Goal: Contribute content: Contribute content

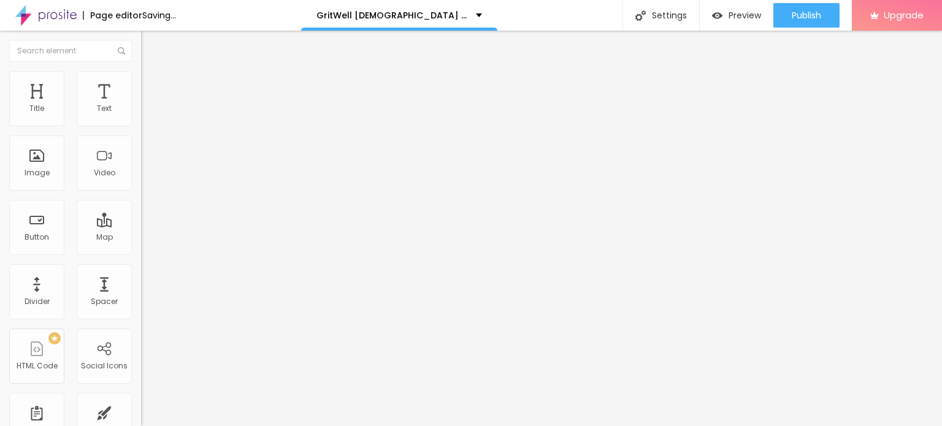
click at [141, 106] on span "Add image" at bounding box center [166, 100] width 50 height 10
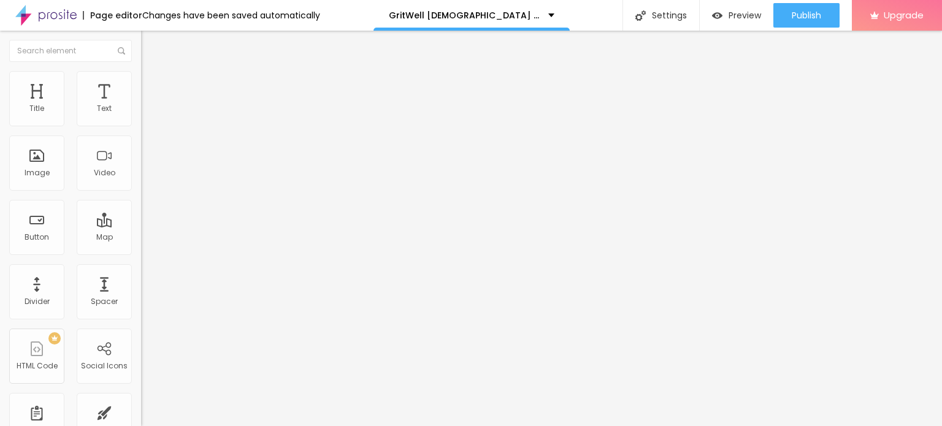
click at [141, 72] on img at bounding box center [146, 76] width 11 height 11
type input "95"
type input "85"
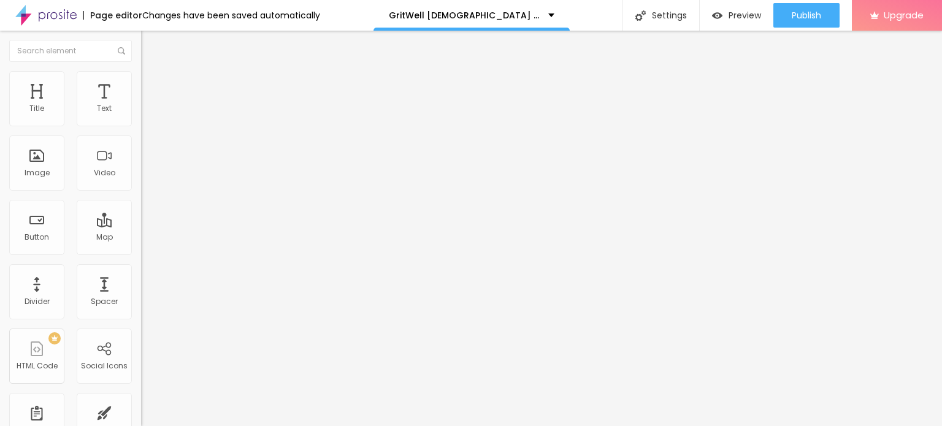
type input "85"
type input "75"
type input "70"
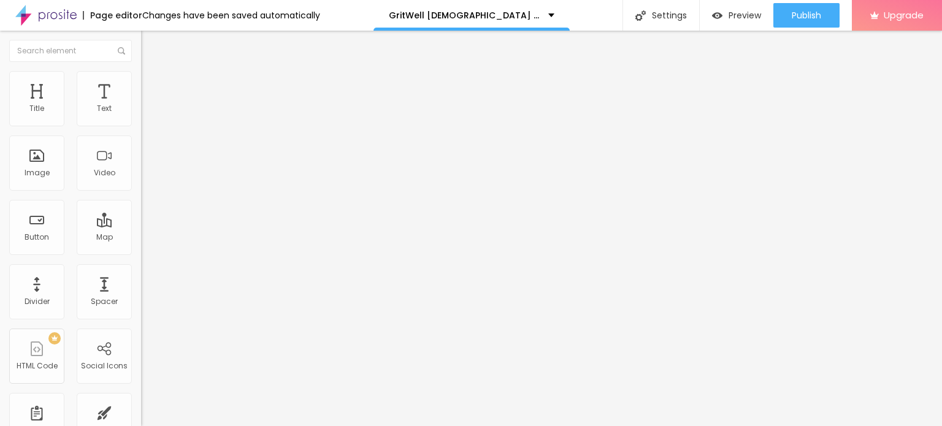
type input "65"
type input "60"
type input "55"
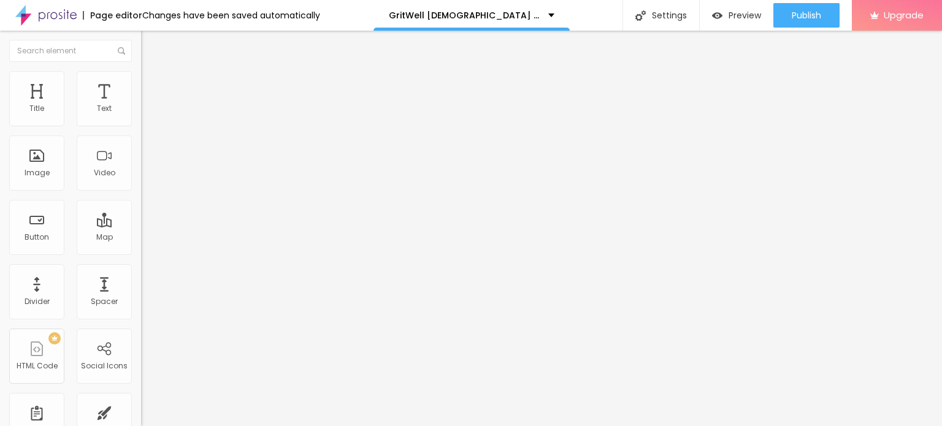
type input "55"
type input "50"
type input "45"
drag, startPoint x: 128, startPoint y: 129, endPoint x: 61, endPoint y: 129, distance: 67.5
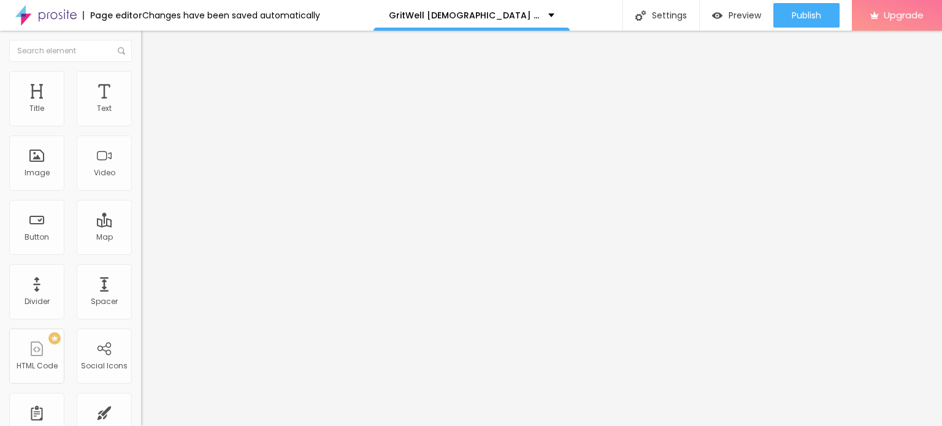
type input "45"
click at [141, 126] on input "range" at bounding box center [180, 121] width 79 height 10
click at [218, 426] on div at bounding box center [471, 434] width 942 height 0
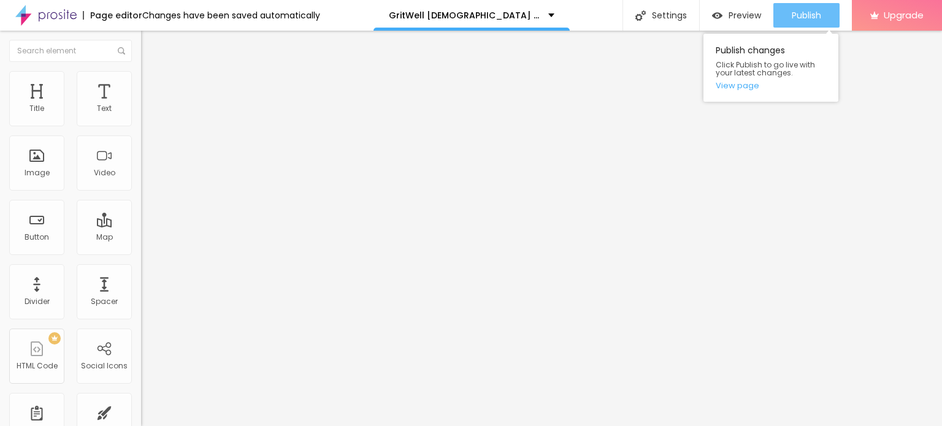
click at [811, 10] on span "Publish" at bounding box center [806, 15] width 29 height 10
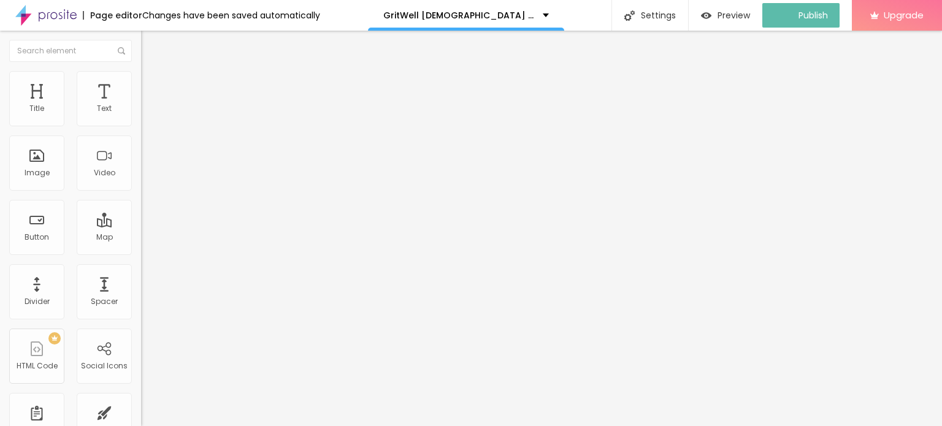
click at [27, 17] on img at bounding box center [45, 15] width 61 height 31
click at [141, 106] on span "Add image" at bounding box center [166, 100] width 50 height 10
click at [141, 75] on img at bounding box center [146, 76] width 11 height 11
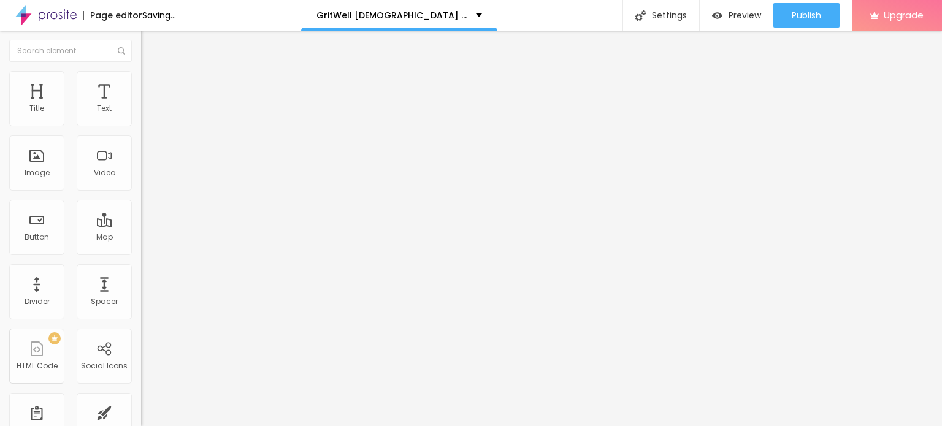
type input "95"
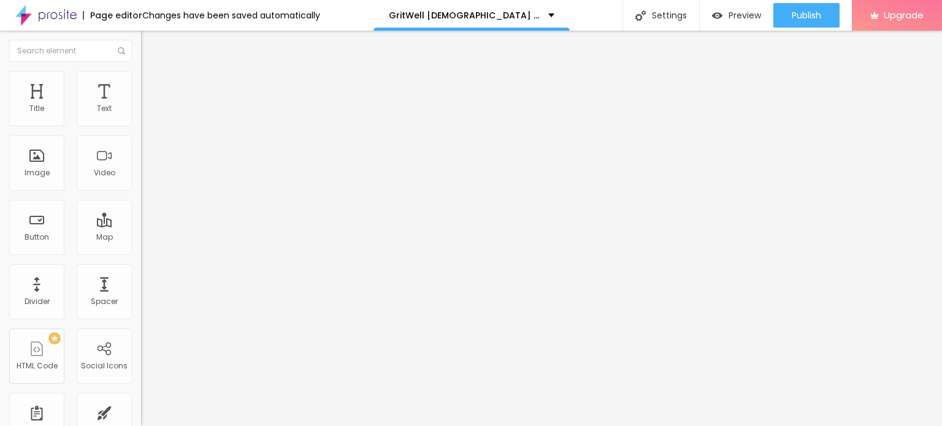
type input "90"
type input "85"
type input "75"
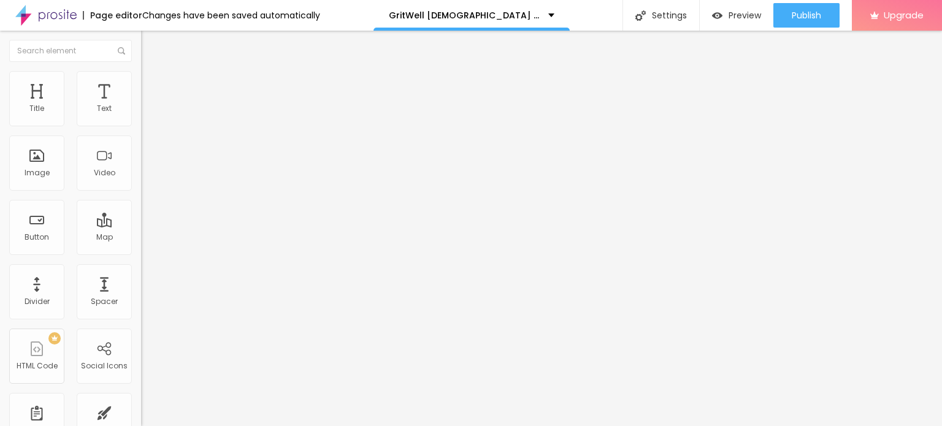
type input "75"
type input "70"
type input "65"
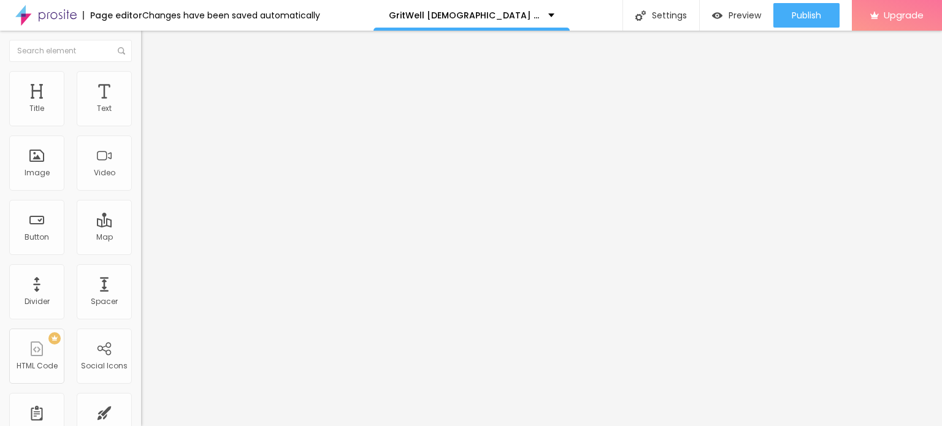
type input "60"
type input "55"
type input "50"
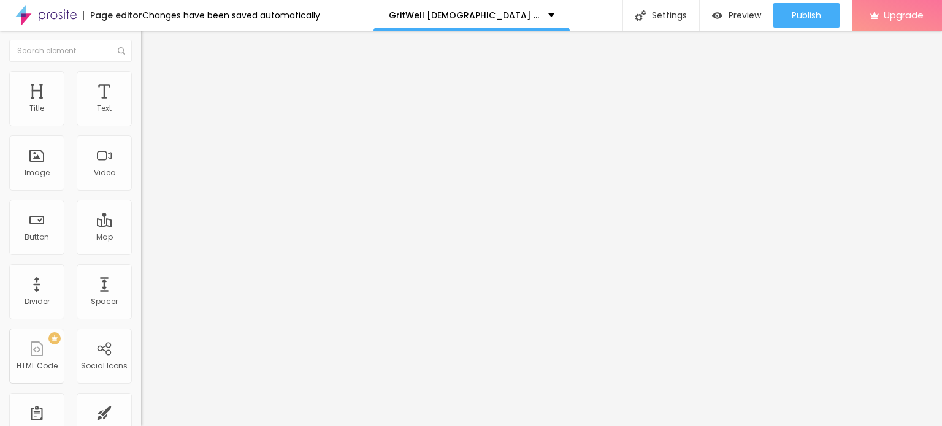
drag, startPoint x: 127, startPoint y: 133, endPoint x: 66, endPoint y: 132, distance: 60.7
type input "50"
click at [141, 126] on input "range" at bounding box center [180, 121] width 79 height 10
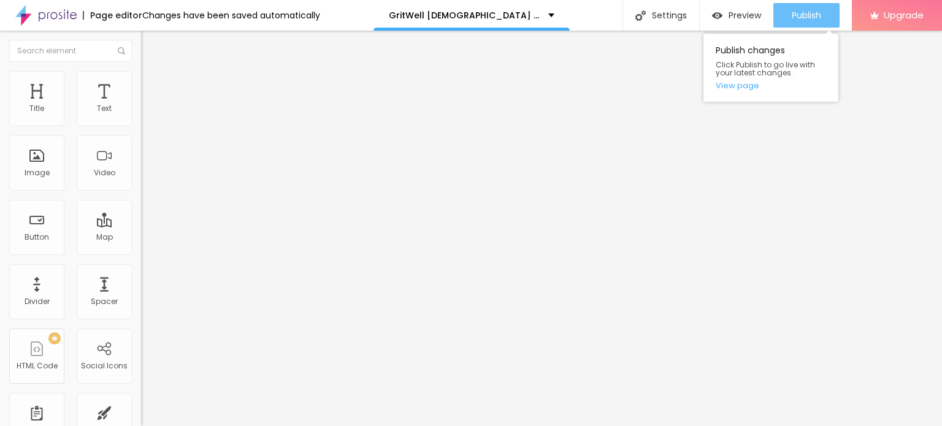
click at [817, 10] on span "Publish" at bounding box center [806, 15] width 29 height 10
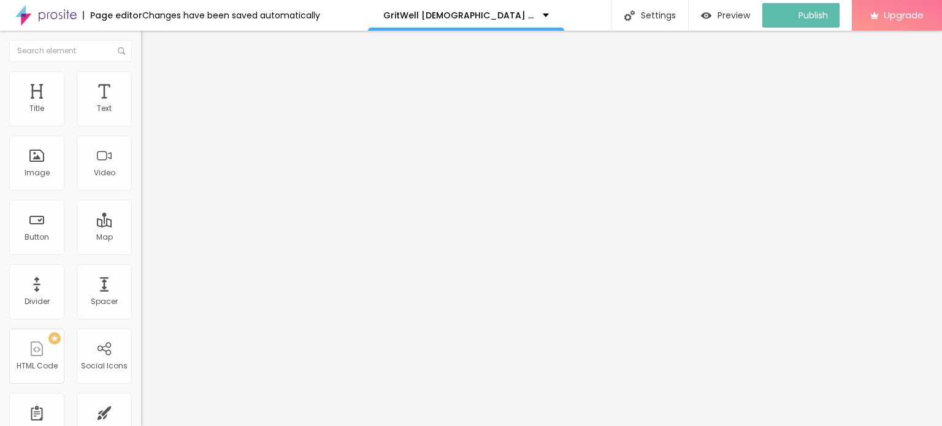
click at [147, 113] on icon "button" at bounding box center [149, 110] width 5 height 5
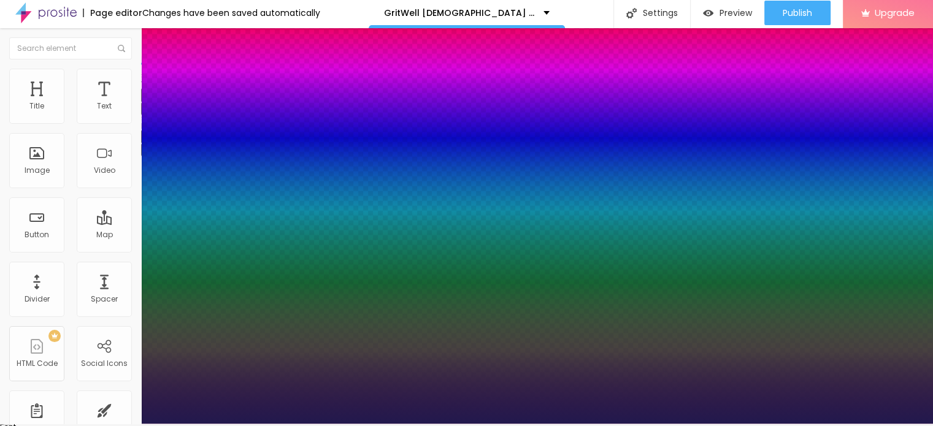
scroll to position [3, 0]
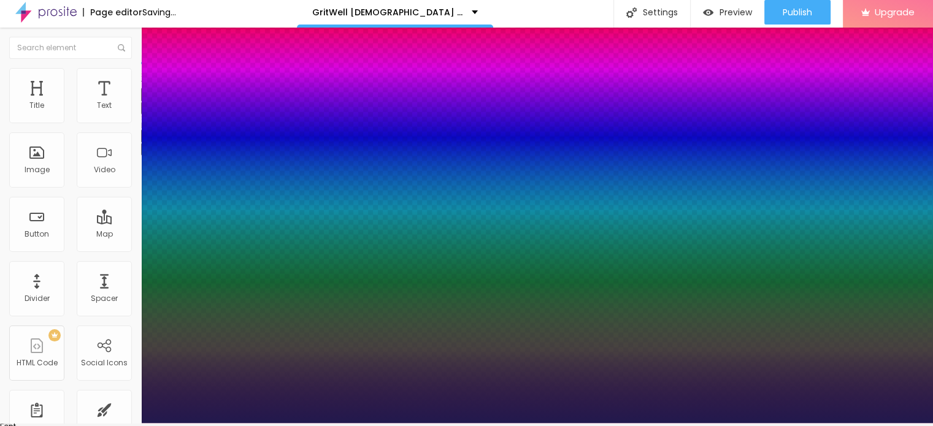
type input "1"
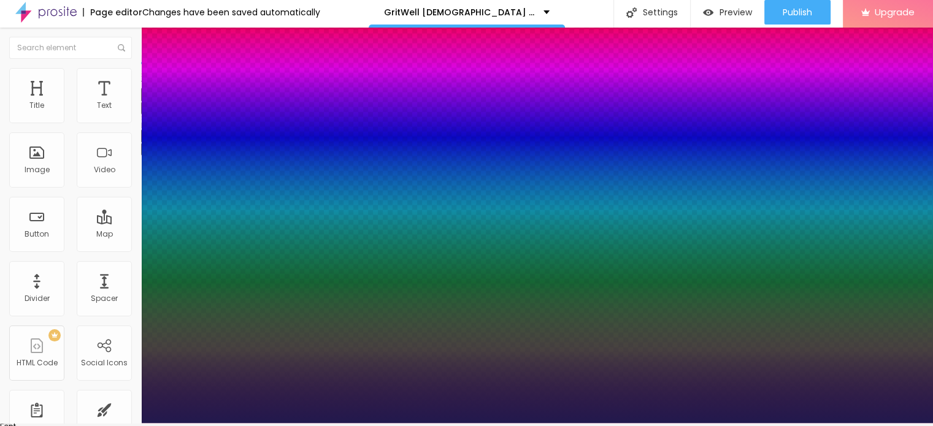
click at [331, 423] on div at bounding box center [466, 423] width 933 height 0
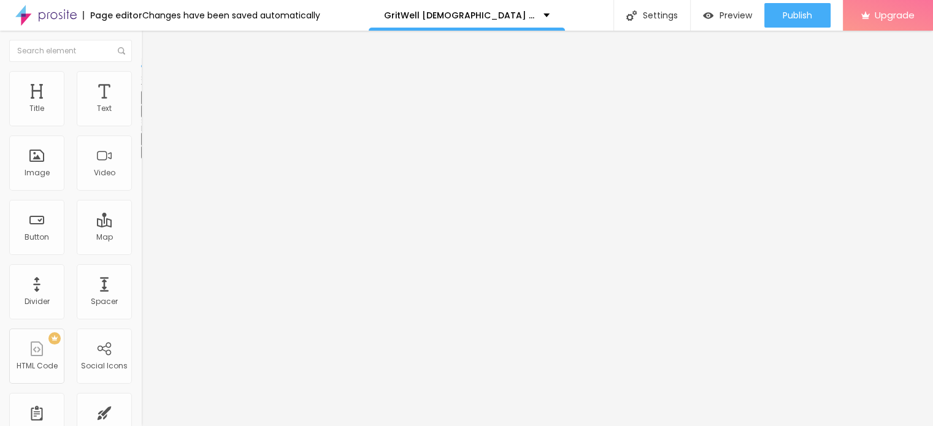
scroll to position [0, 0]
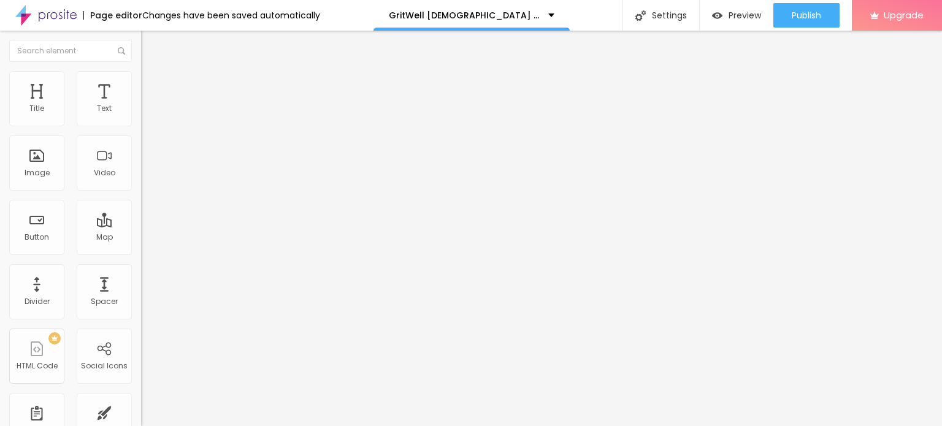
click at [147, 113] on icon "button" at bounding box center [149, 110] width 5 height 5
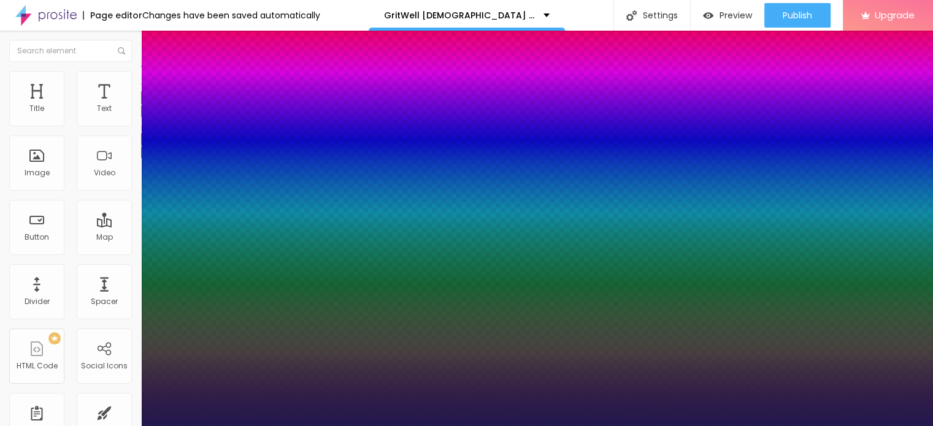
type input "1"
type input "18"
type input "1"
type input "19"
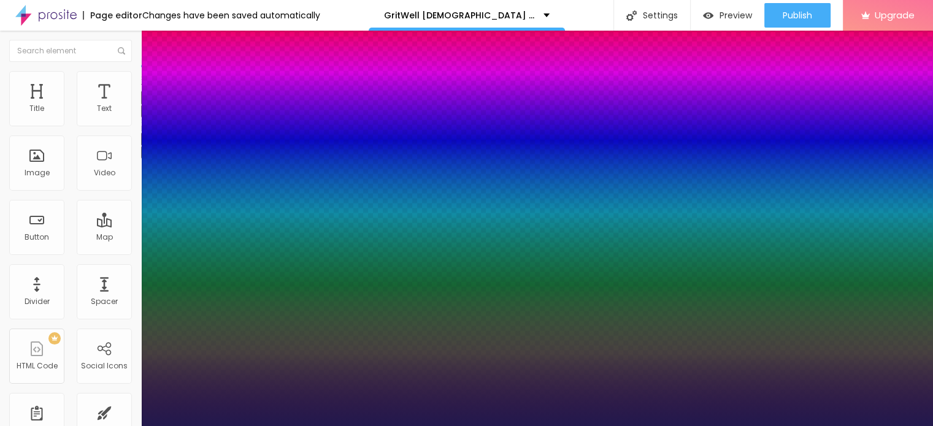
type input "19"
type input "1"
type input "18"
type input "1"
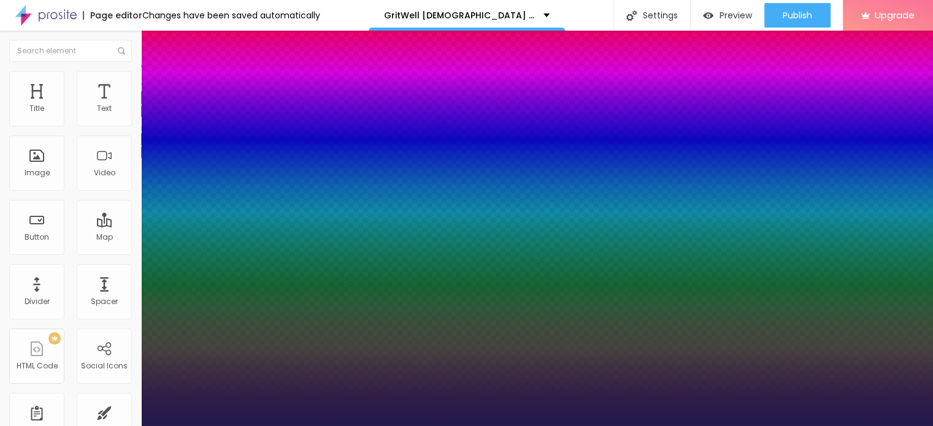
type input "17"
type input "1"
type input "16"
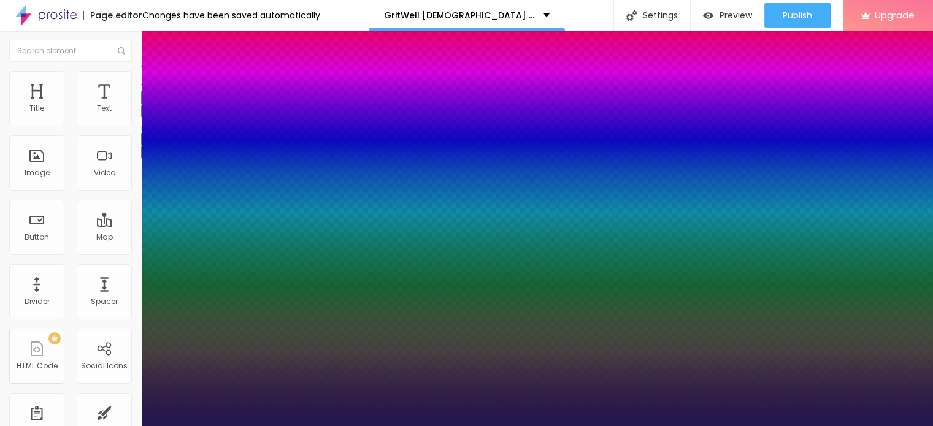
type input "1"
type input "15"
type input "1"
type input "14"
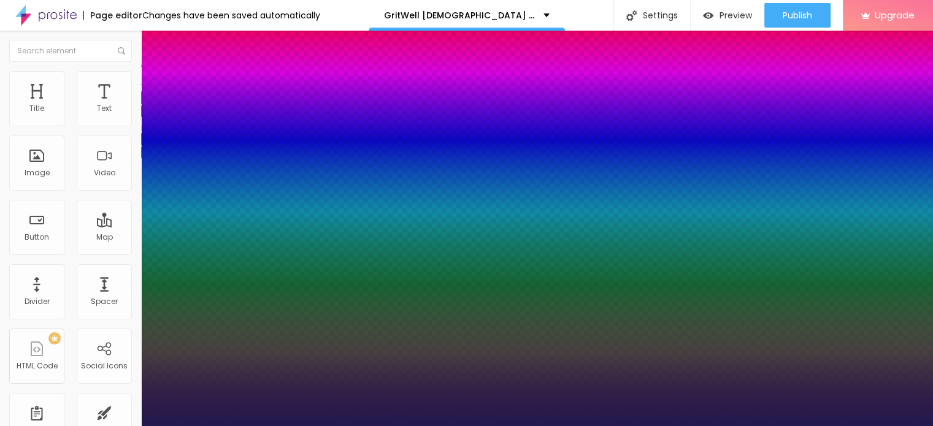
type input "14"
type input "1"
type input "13"
type input "1"
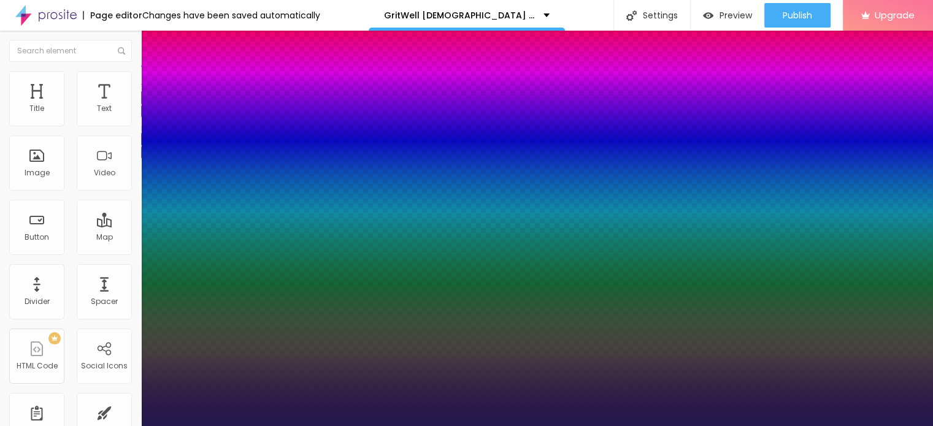
type input "12"
type input "1"
type input "11"
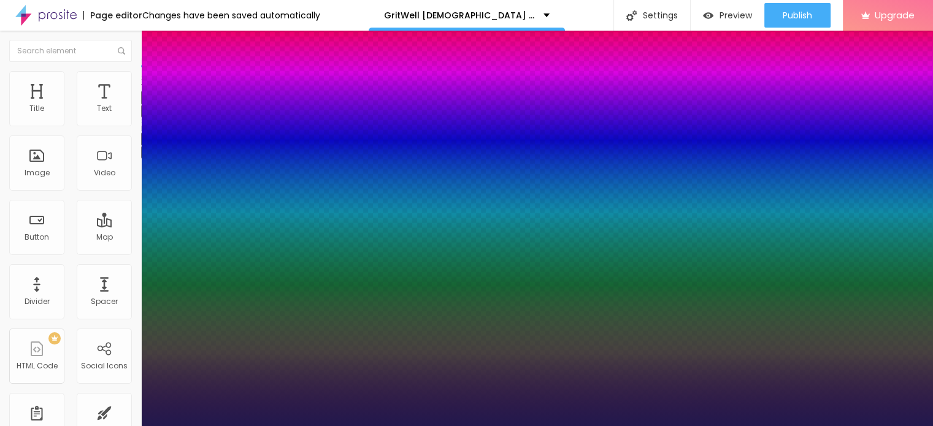
type input "1"
type input "10"
type input "1"
type input "9"
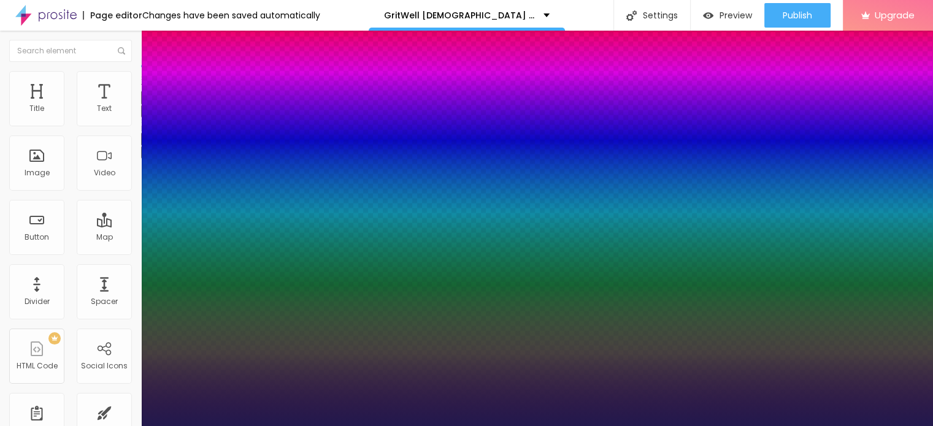
type input "9"
type input "1"
type input "8"
type input "1"
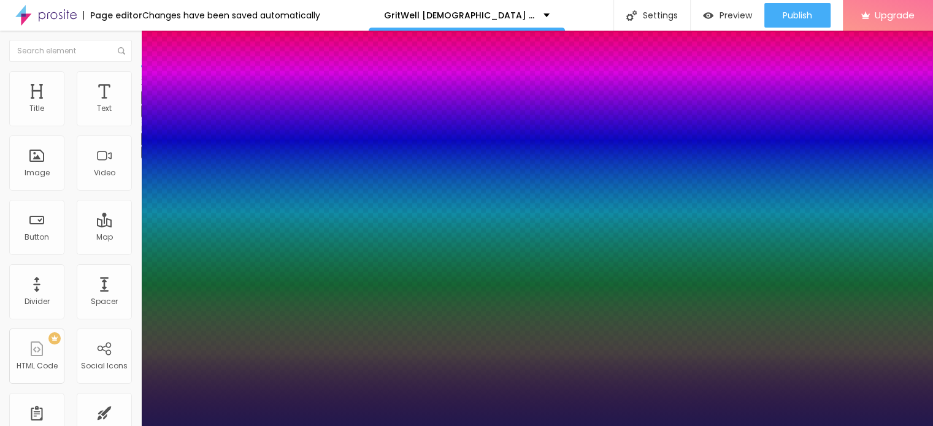
type input "9"
type input "1"
type input "10"
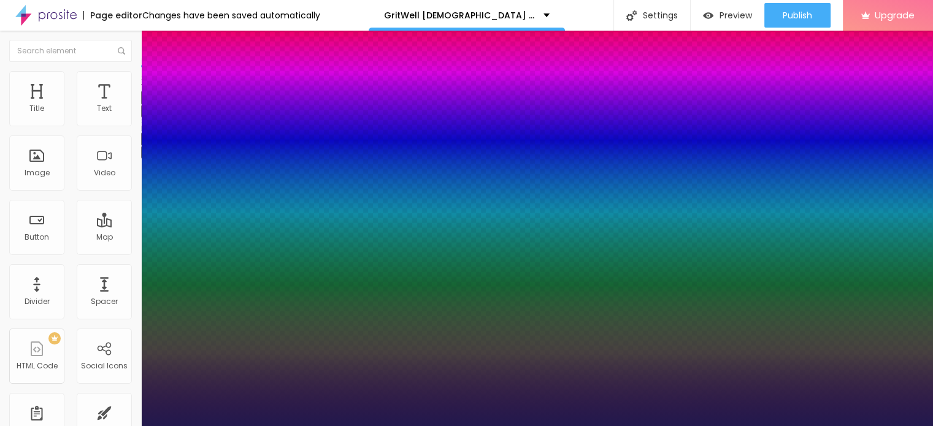
type input "1"
type input "11"
type input "1"
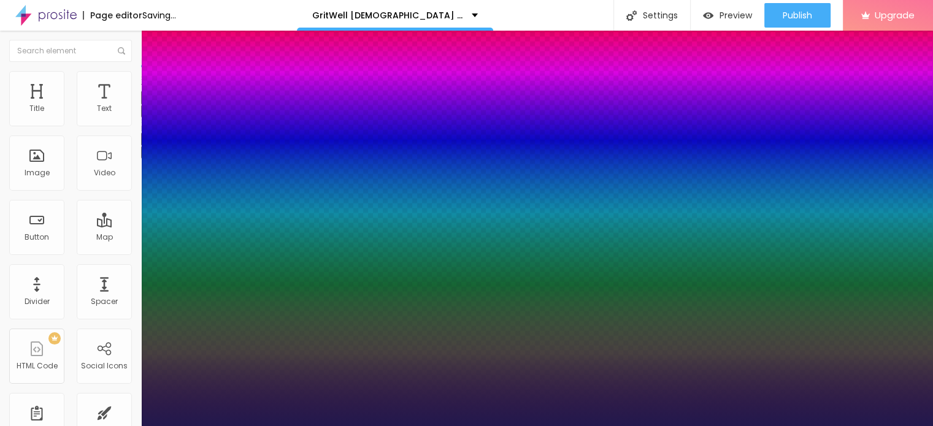
type input "12"
type input "1"
type input "13"
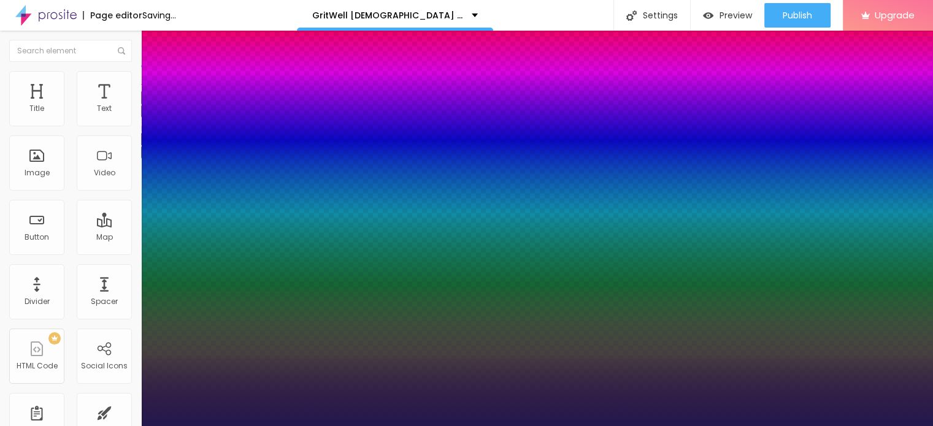
type input "1"
type input "14"
type input "1"
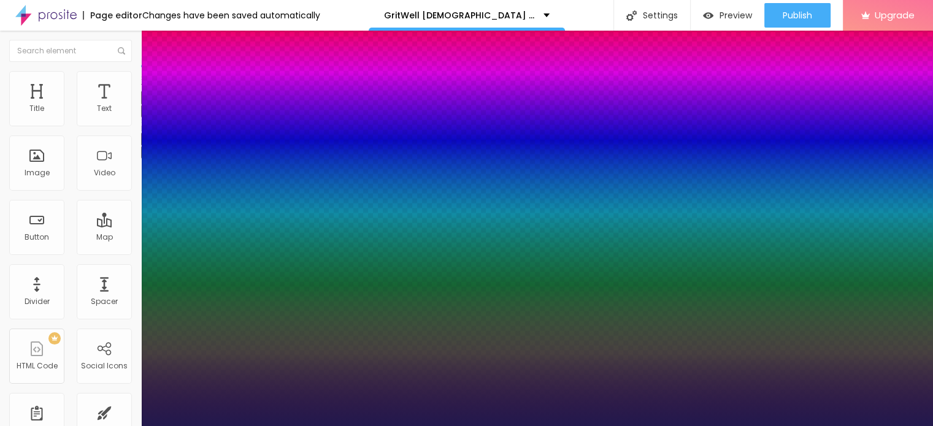
type input "16"
type input "1"
type input "17"
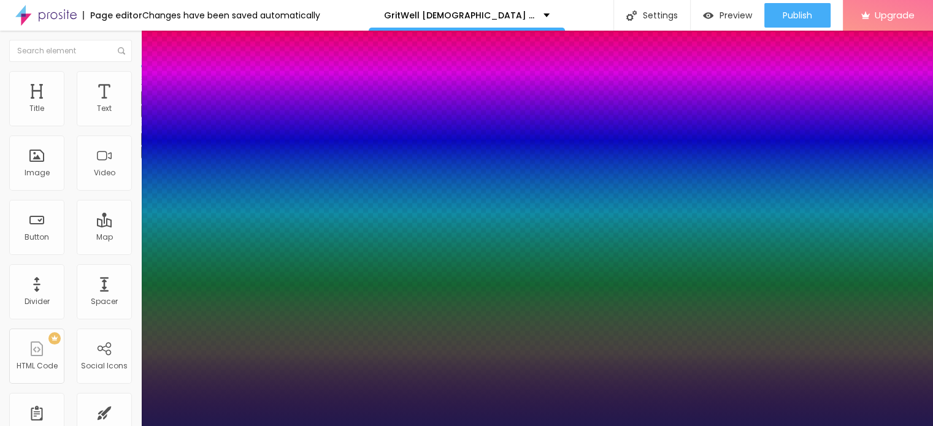
type input "1"
drag, startPoint x: 167, startPoint y: 206, endPoint x: 167, endPoint y: 213, distance: 7.4
type input "17"
type input "1"
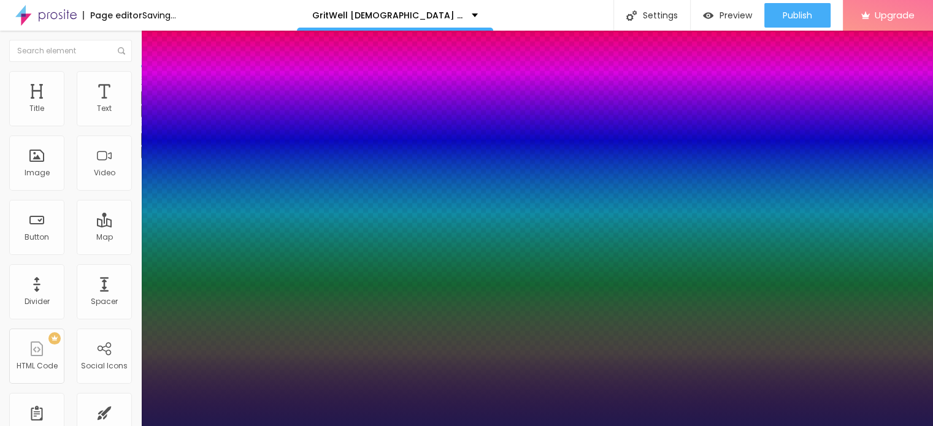
type input "0.4"
type input "1"
type input "0.5"
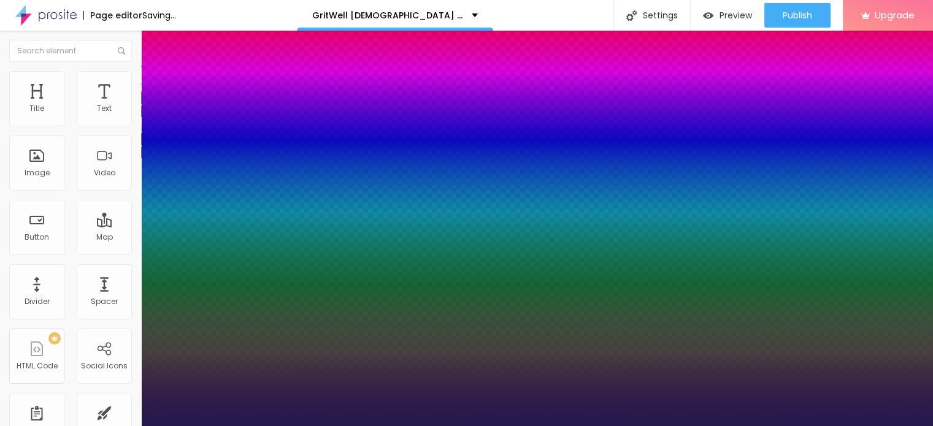
type input "1"
type input "0.6"
type input "1"
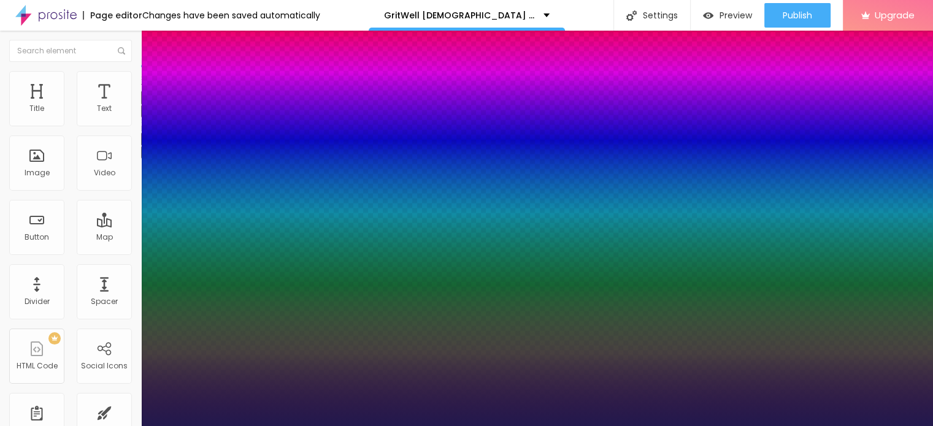
drag, startPoint x: 157, startPoint y: 237, endPoint x: 164, endPoint y: 237, distance: 6.8
type input "0.6"
type input "0"
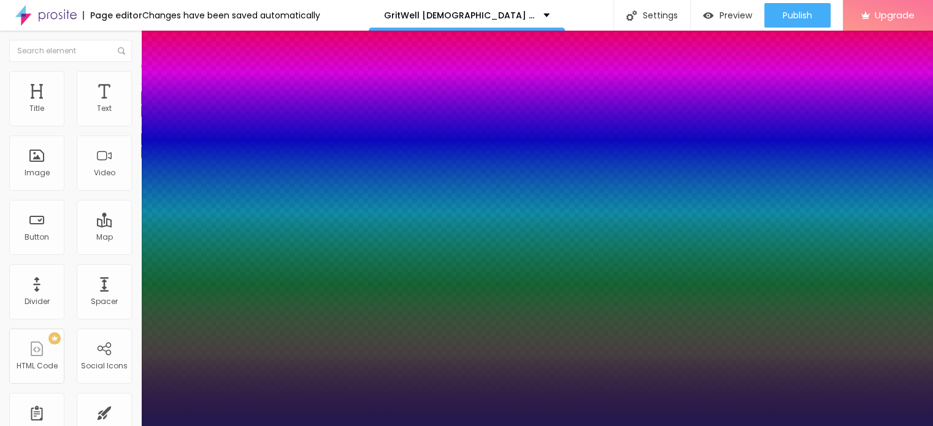
type input "5"
type input "7"
type input "11"
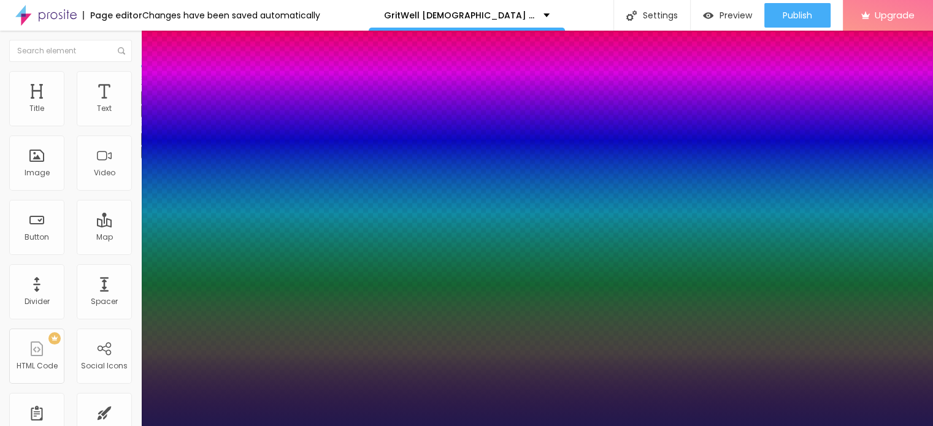
type input "11"
type input "13"
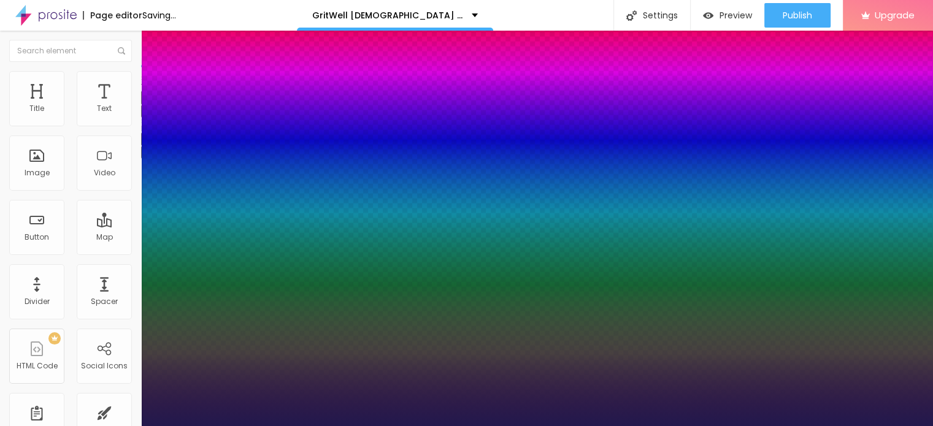
type input "4"
type input "3"
type input "2"
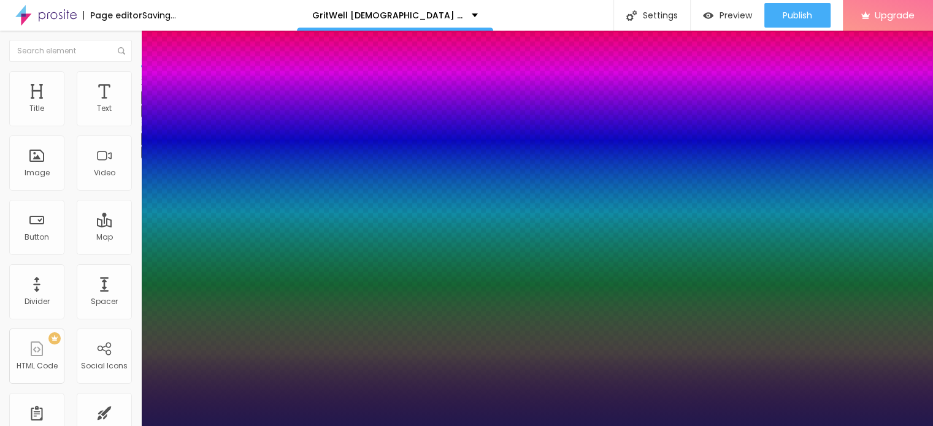
type input "2"
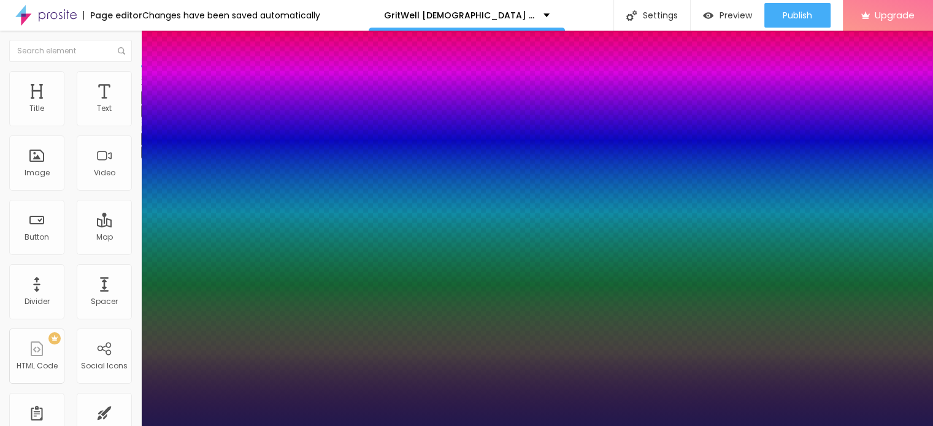
type input "1"
type input "0"
type input "5"
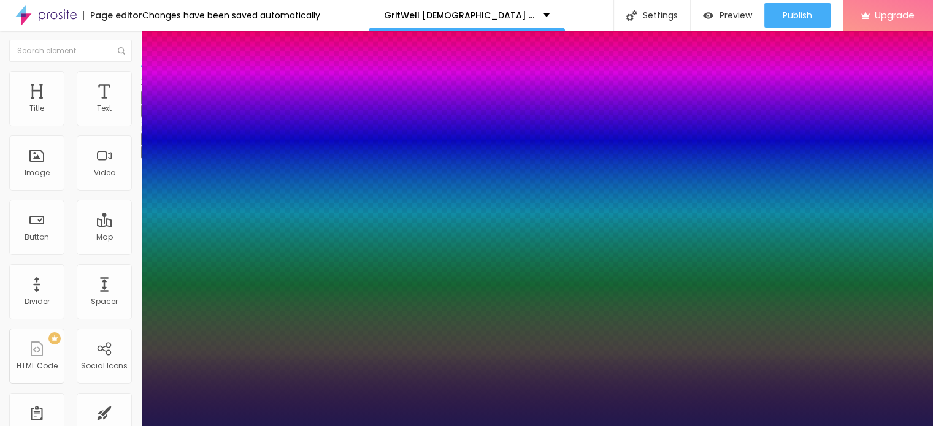
type input "5"
type input "32"
type input "33"
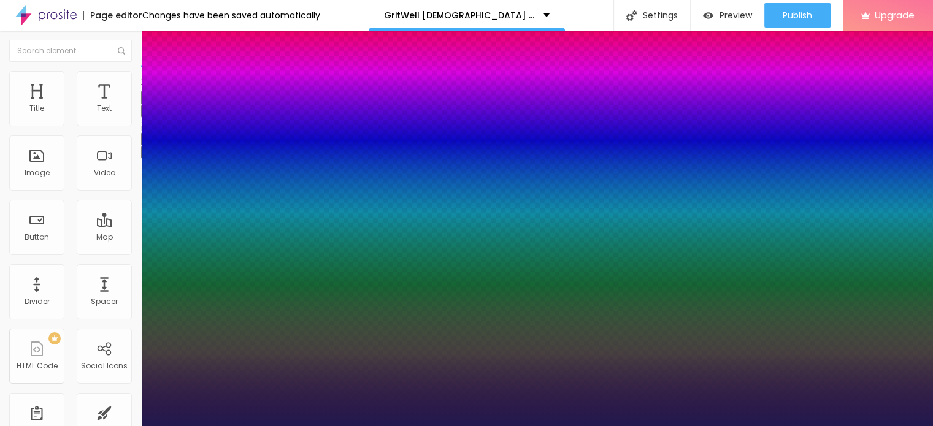
type input "34"
type input "35"
type input "34"
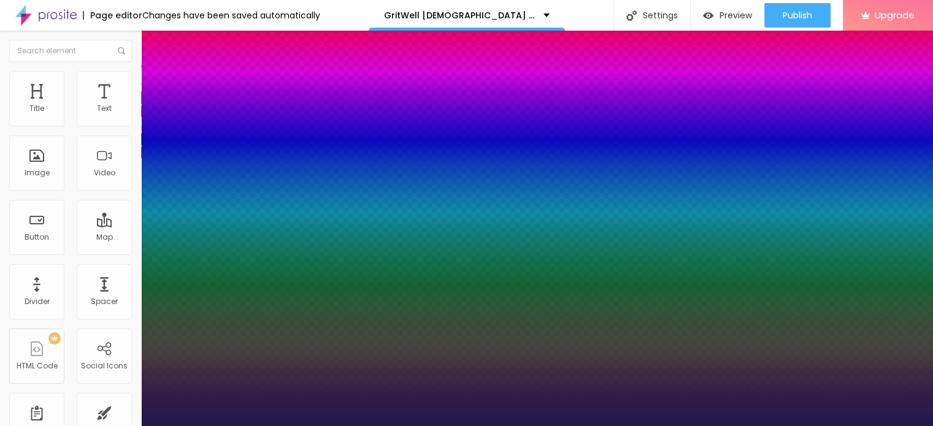
type input "34"
type input "32"
type input "30"
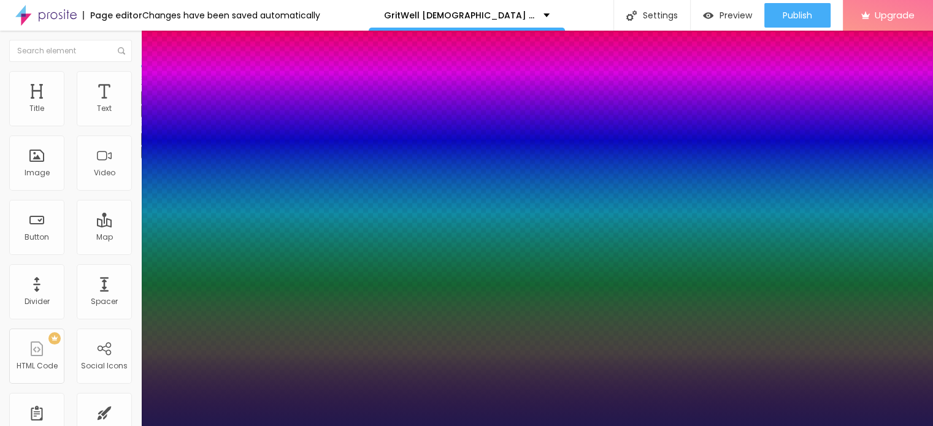
type input "29"
type input "28"
type input "27"
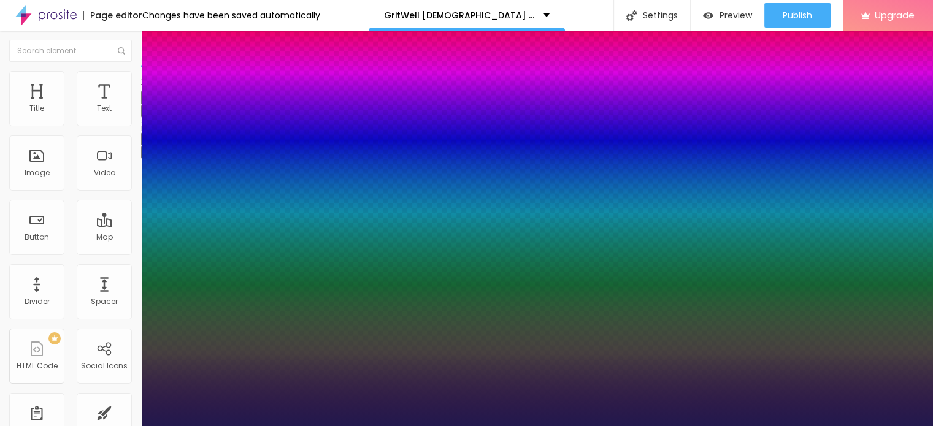
type input "27"
type input "25"
type input "19"
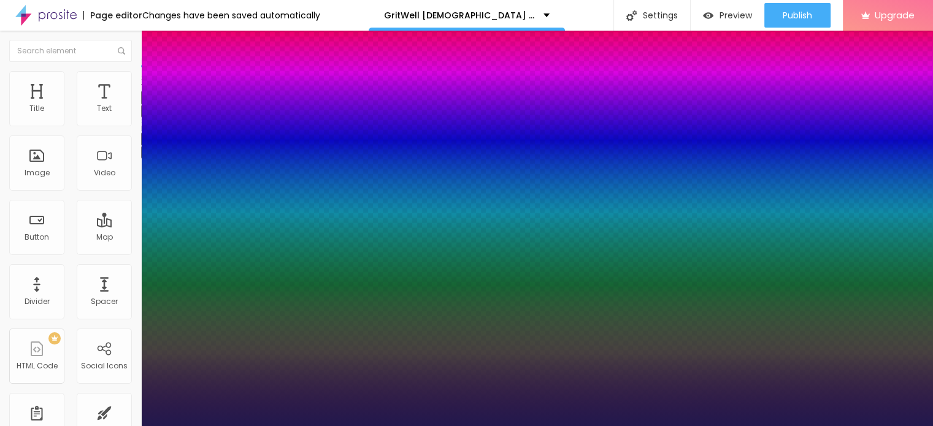
type input "18"
type input "16"
type input "13"
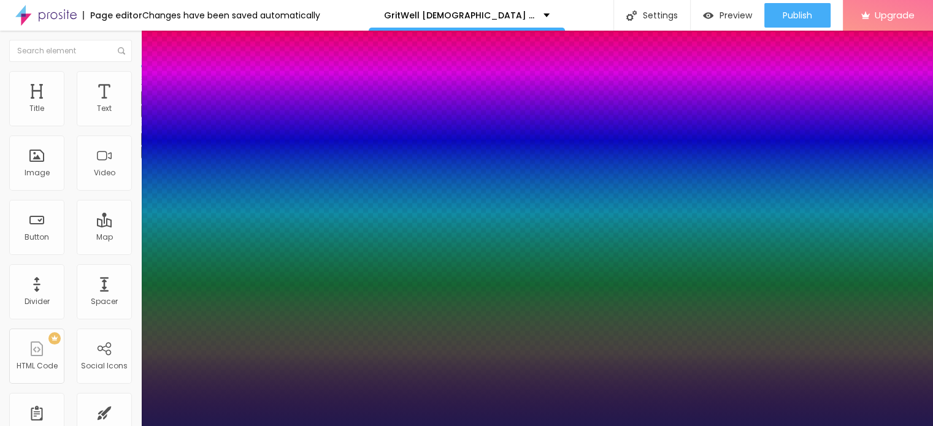
type input "13"
type input "12"
type input "11"
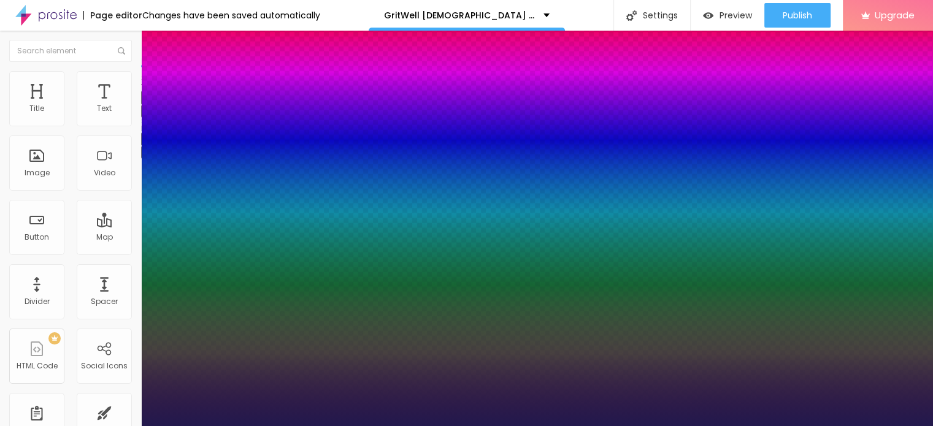
type input "10"
type input "9"
type input "8"
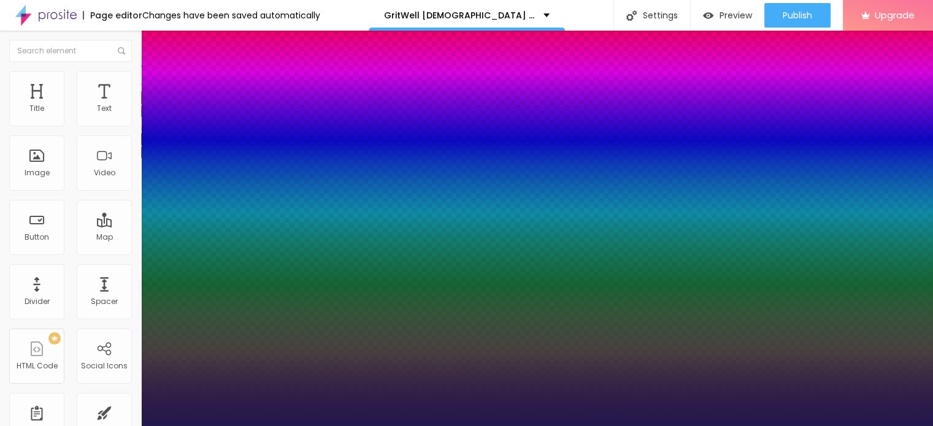
type input "8"
type input "7"
type input "6"
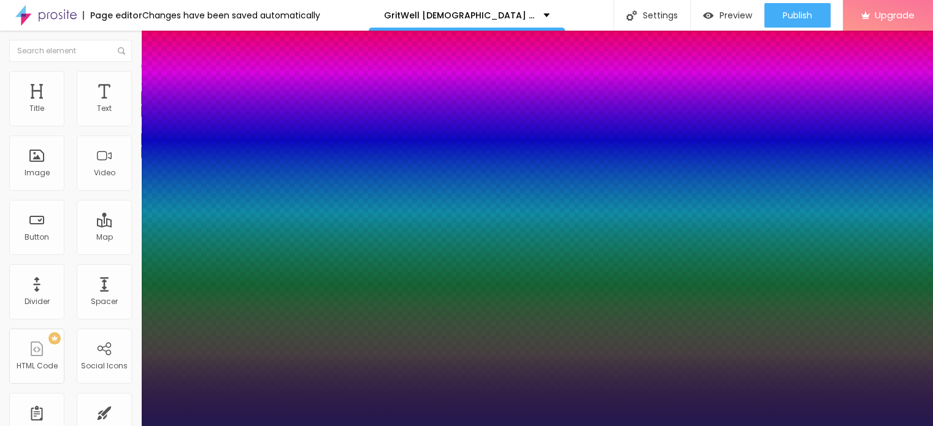
type input "5"
type input "4"
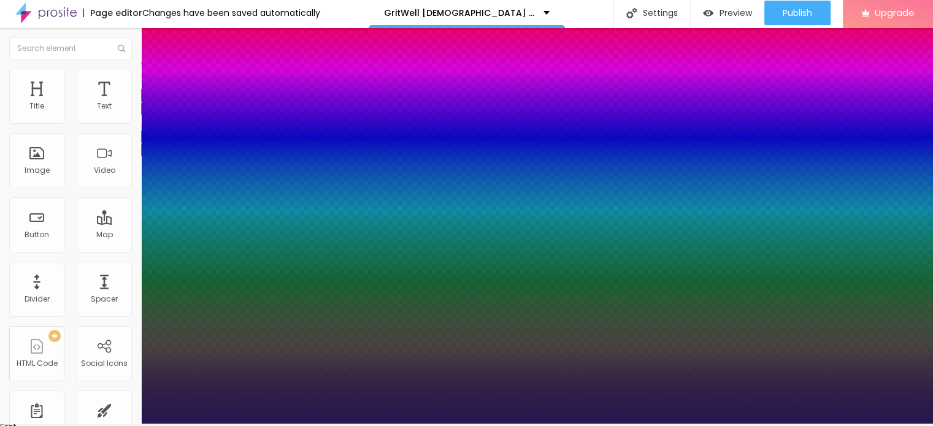
scroll to position [3, 0]
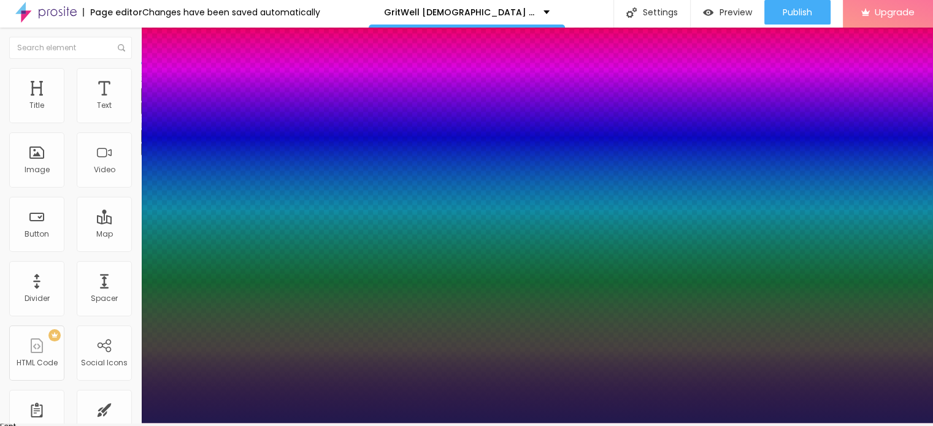
type input "1.2"
type input "1.3"
type input "1.4"
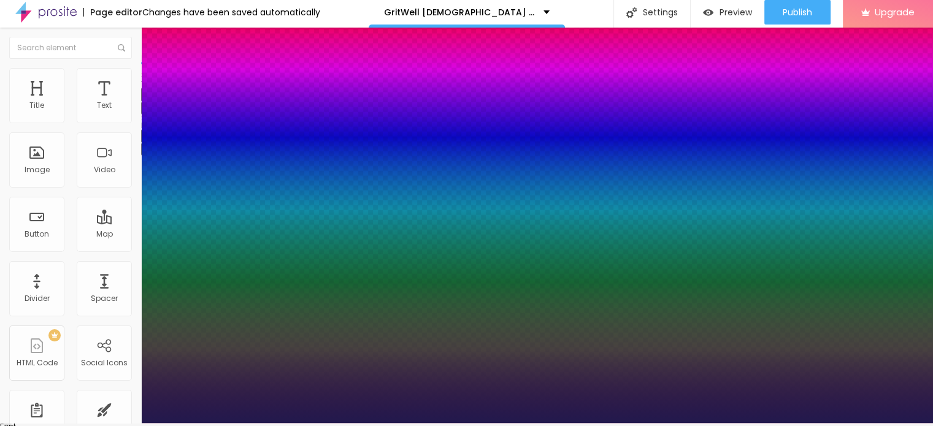
type input "1.4"
type input "1.3"
type input "1.2"
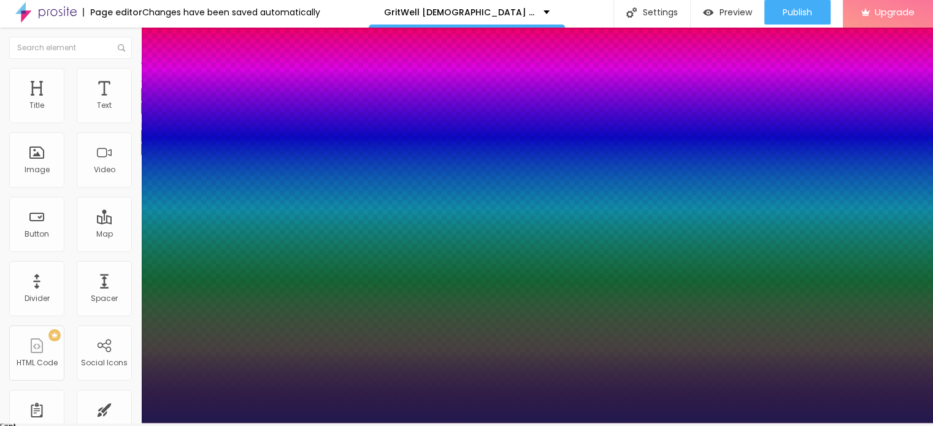
type input "1.2"
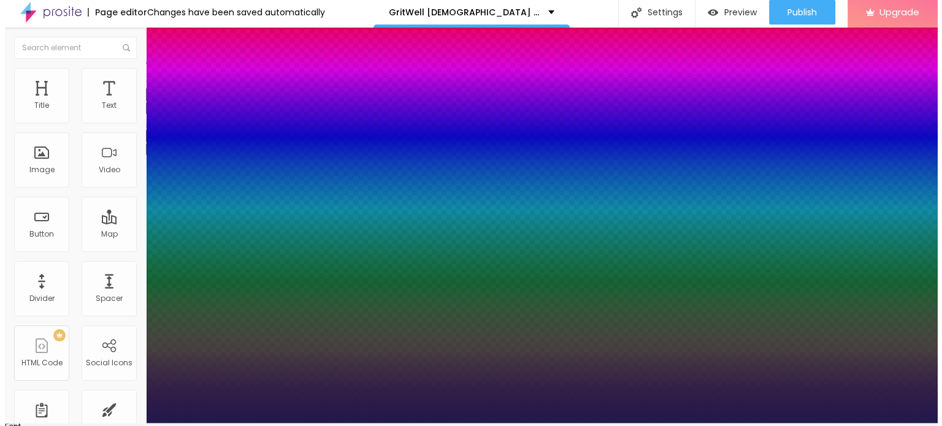
scroll to position [0, 0]
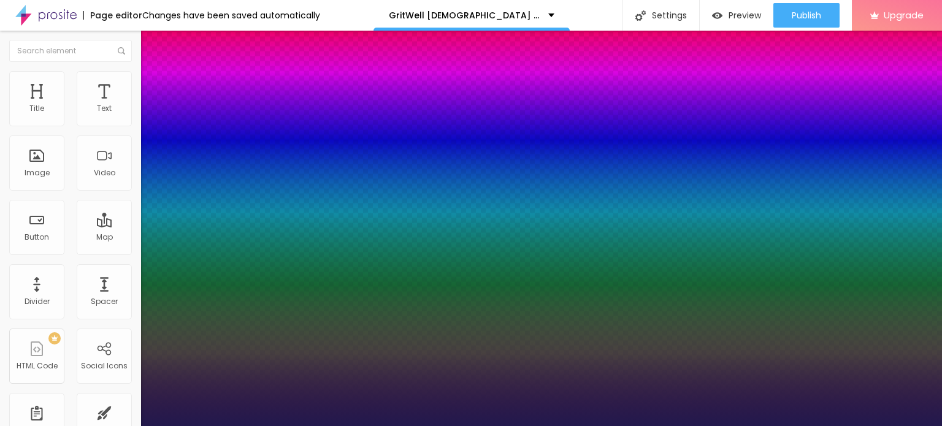
click at [504, 426] on div at bounding box center [471, 426] width 942 height 0
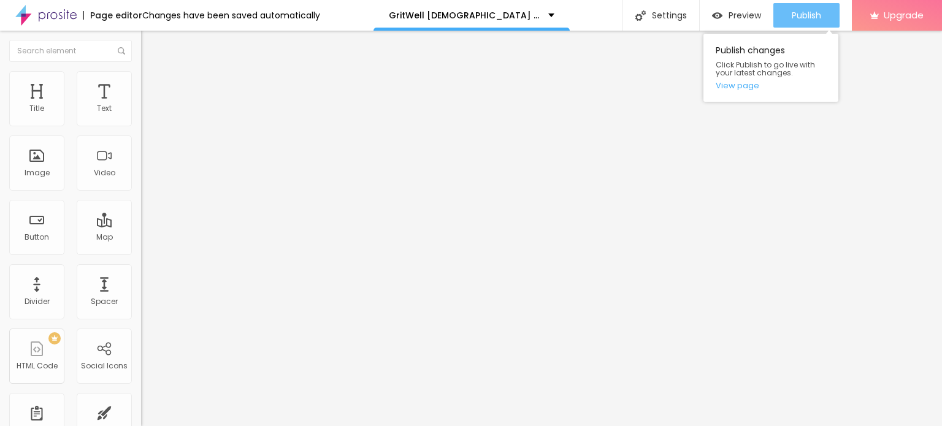
click at [812, 19] on span "Publish" at bounding box center [806, 15] width 29 height 10
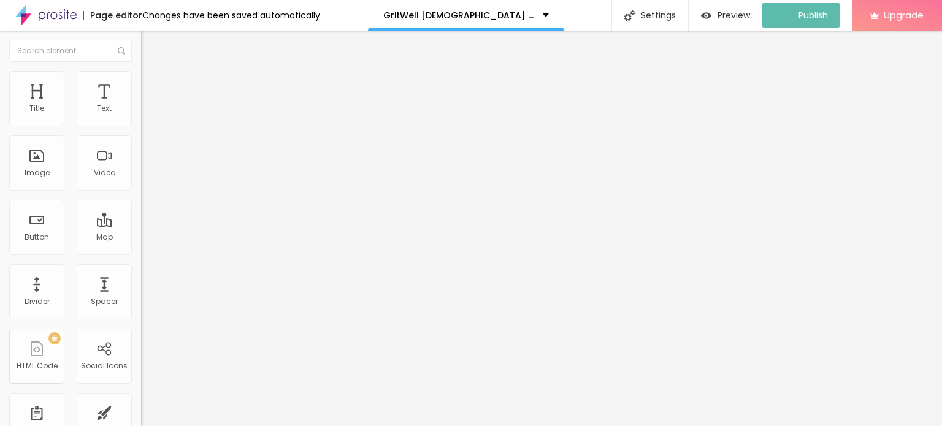
click at [22, 15] on img at bounding box center [45, 15] width 61 height 31
